Goal: Information Seeking & Learning: Check status

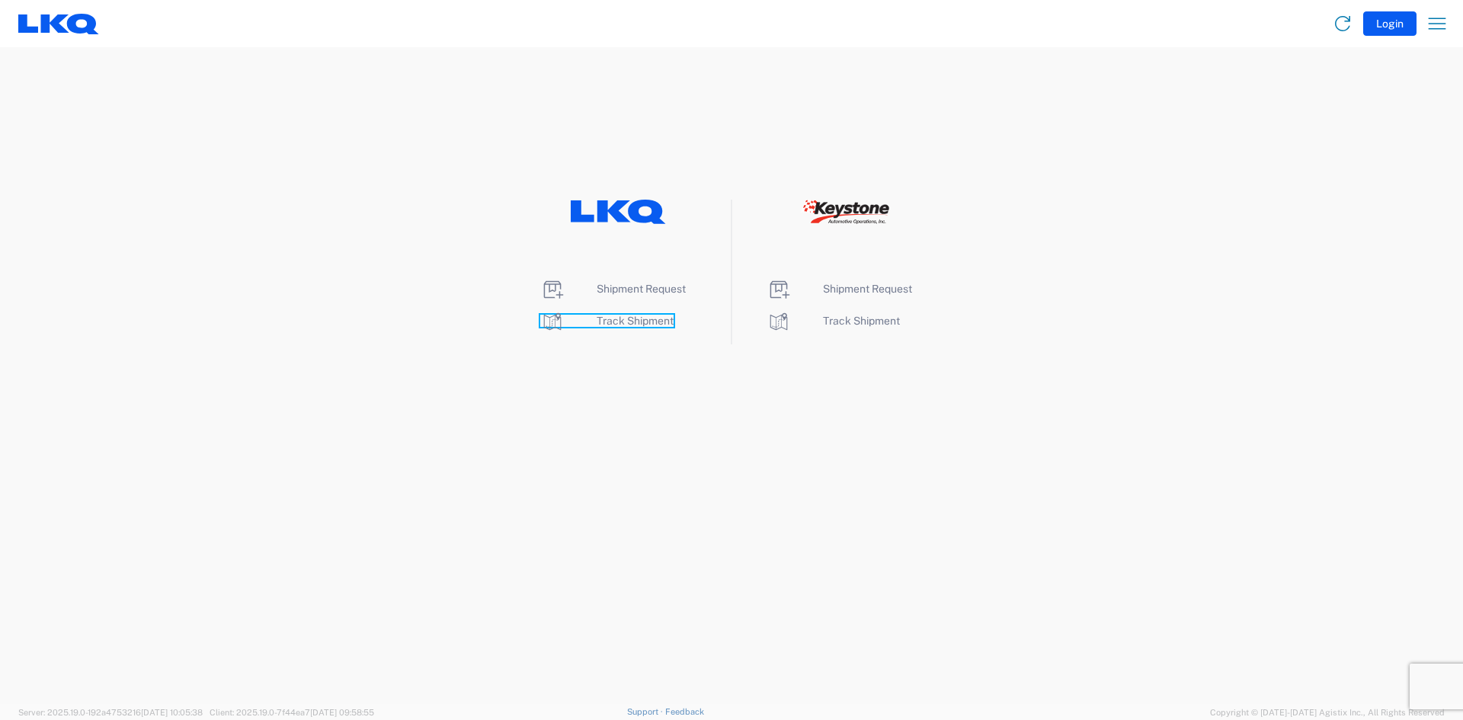
click at [646, 322] on span "Track Shipment" at bounding box center [635, 321] width 77 height 12
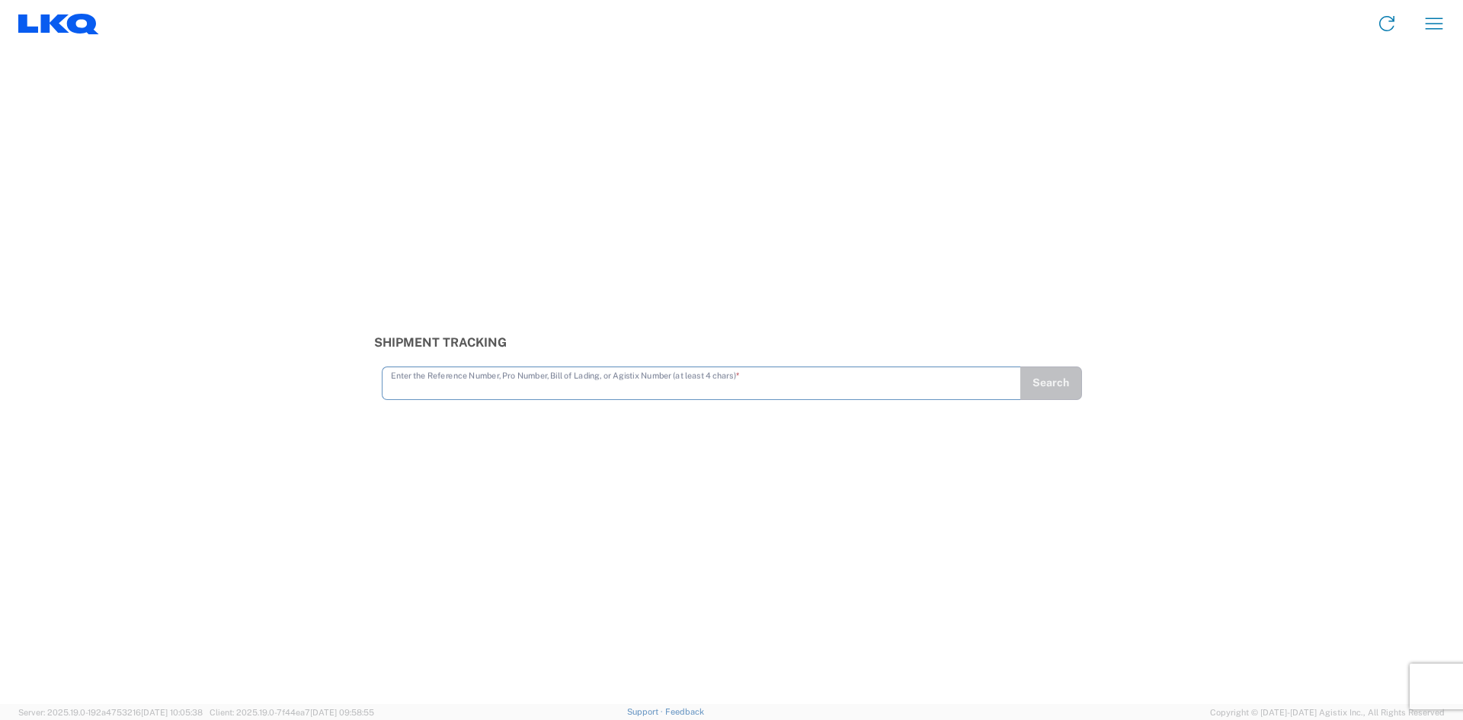
click at [399, 386] on input "text" at bounding box center [701, 382] width 621 height 27
type input "56453622"
click at [1071, 394] on button "Search" at bounding box center [1050, 383] width 62 height 34
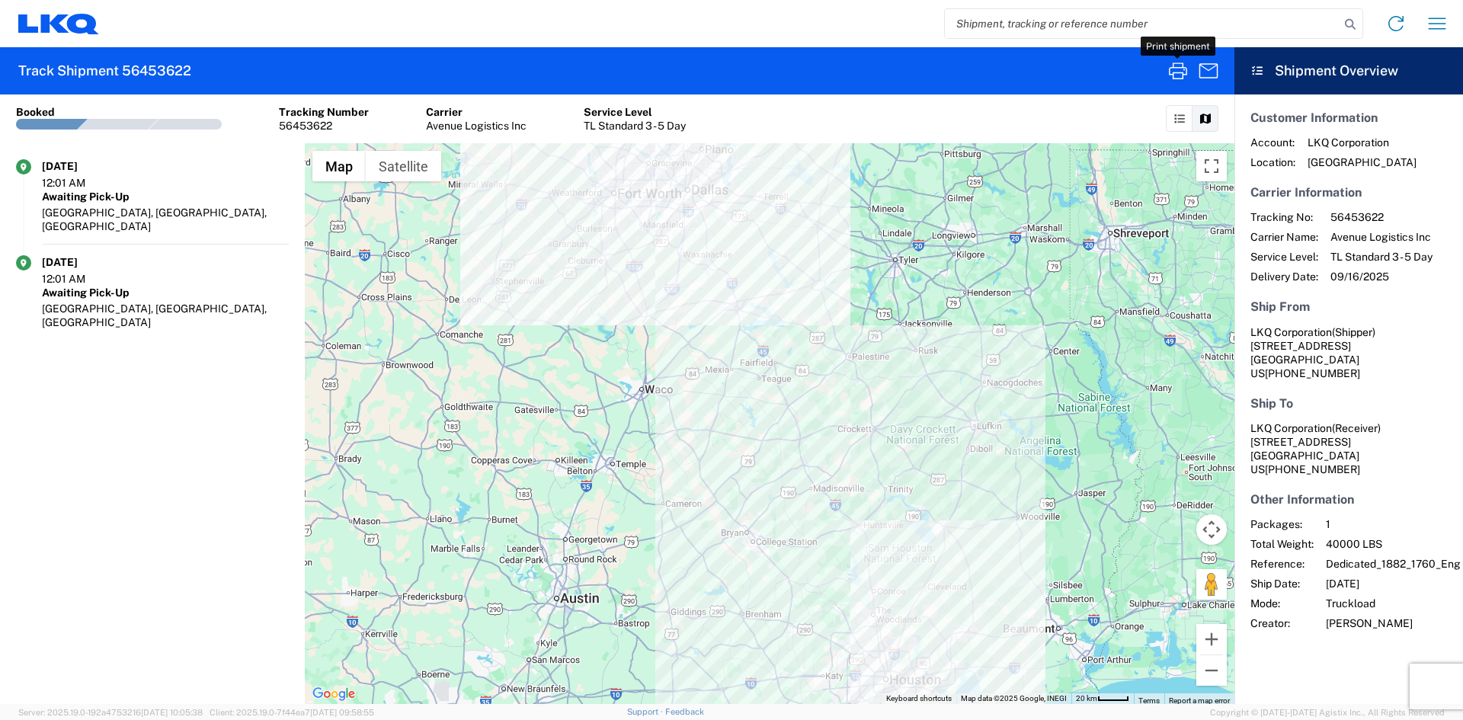
click at [1179, 69] on icon "button" at bounding box center [1178, 71] width 24 height 24
